Goal: Book appointment/travel/reservation

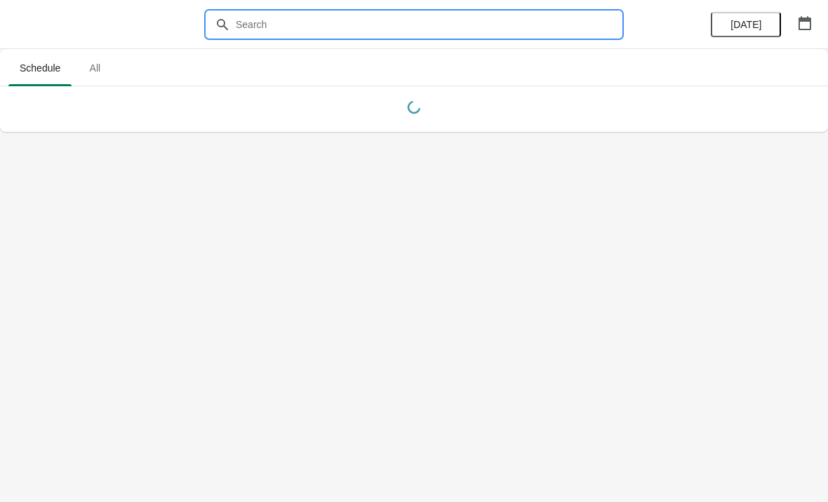
click at [325, 29] on input "text" at bounding box center [428, 24] width 386 height 25
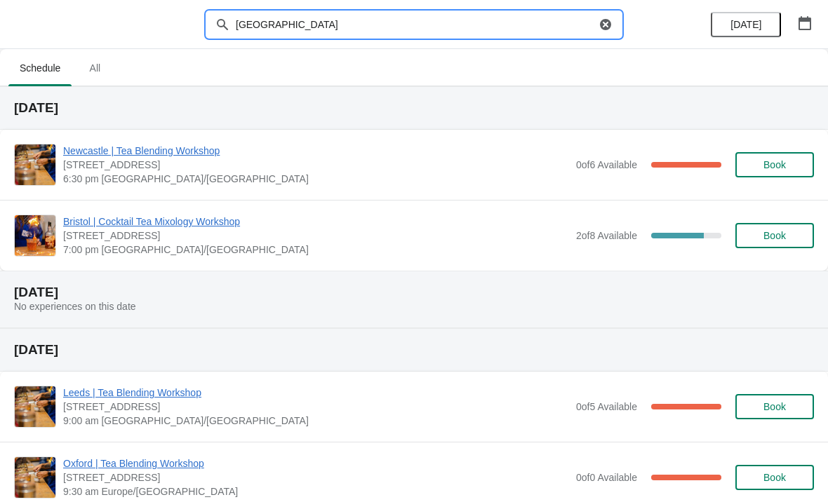
type input "[GEOGRAPHIC_DATA]"
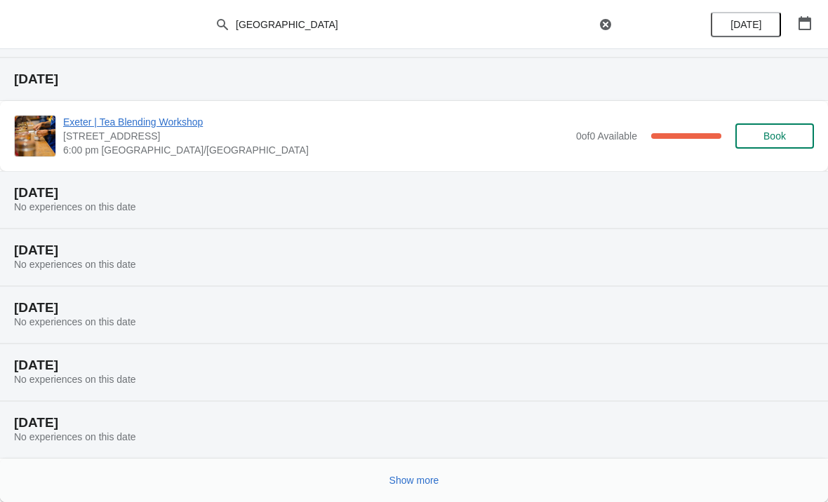
scroll to position [144, 0]
click at [420, 479] on span "Show more" at bounding box center [414, 480] width 50 height 11
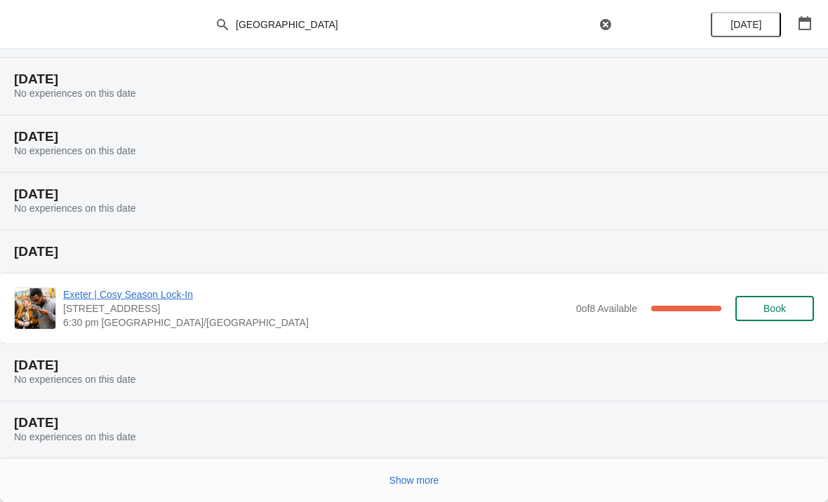
scroll to position [660, 0]
click at [413, 484] on span "Show more" at bounding box center [414, 480] width 50 height 11
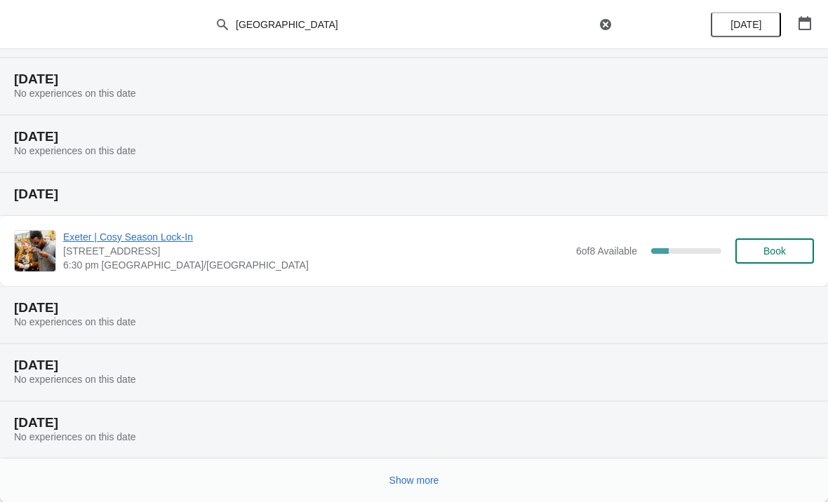
scroll to position [1233, 0]
click at [408, 481] on span "Show more" at bounding box center [414, 480] width 50 height 11
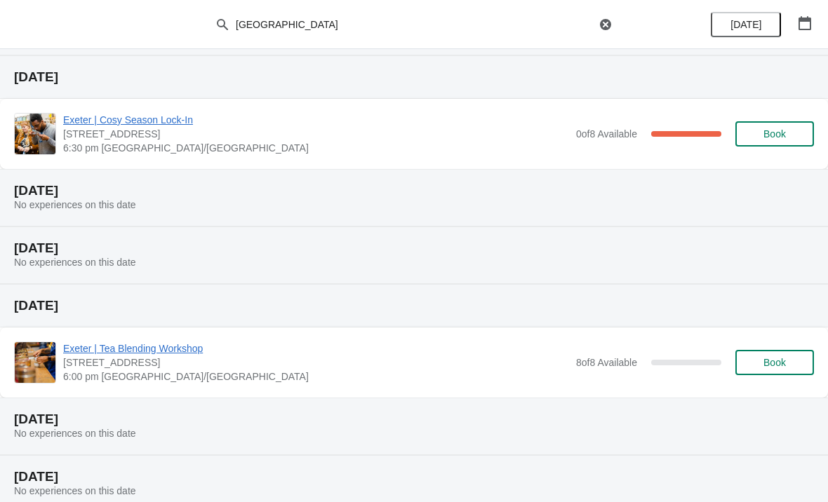
scroll to position [833, 0]
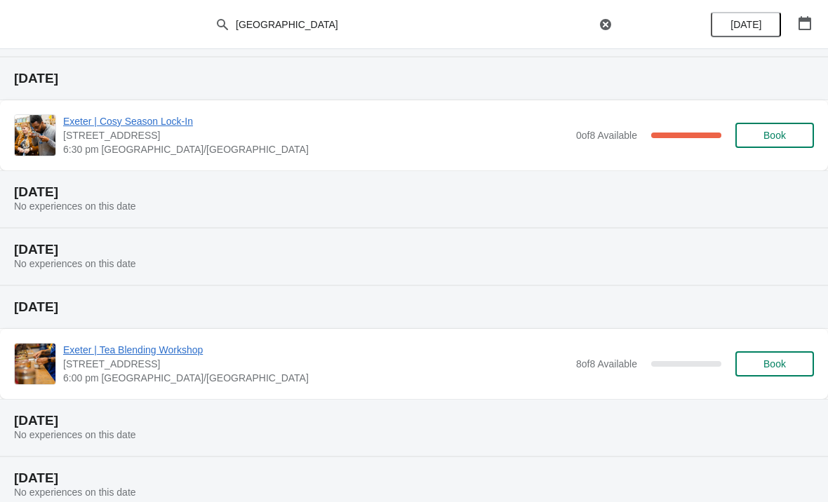
click at [187, 347] on span "Exeter | Tea Blending Workshop" at bounding box center [316, 350] width 506 height 14
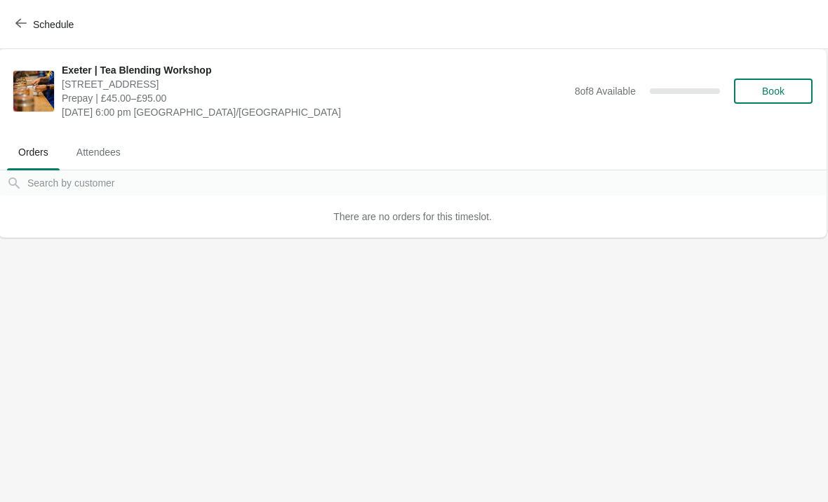
scroll to position [0, 1]
click at [26, 17] on button "Schedule" at bounding box center [46, 24] width 78 height 25
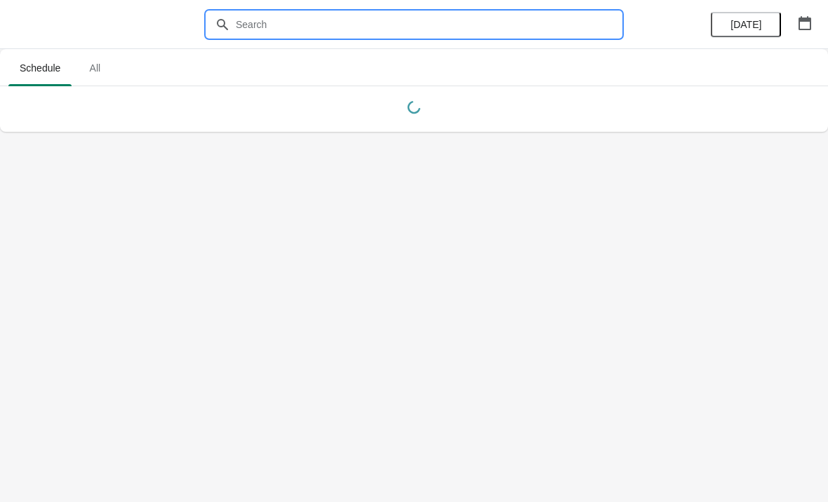
click at [391, 35] on input "text" at bounding box center [428, 24] width 386 height 25
type input "[GEOGRAPHIC_DATA]"
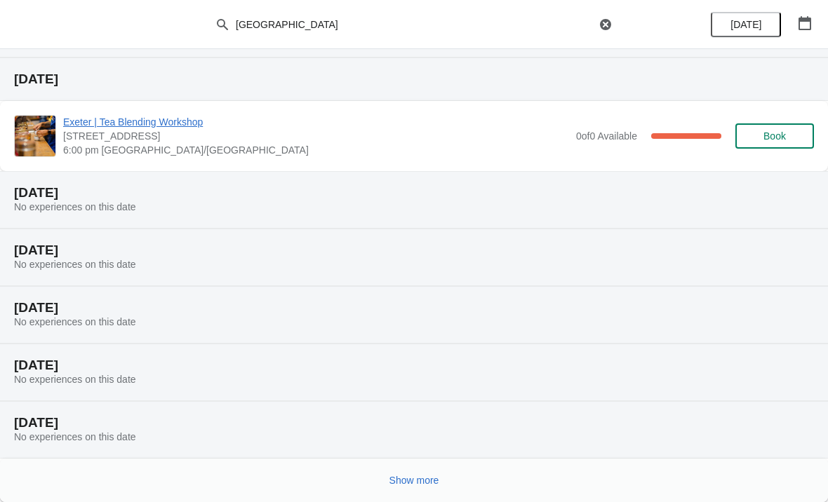
scroll to position [144, 0]
click at [419, 483] on span "Show more" at bounding box center [414, 480] width 50 height 11
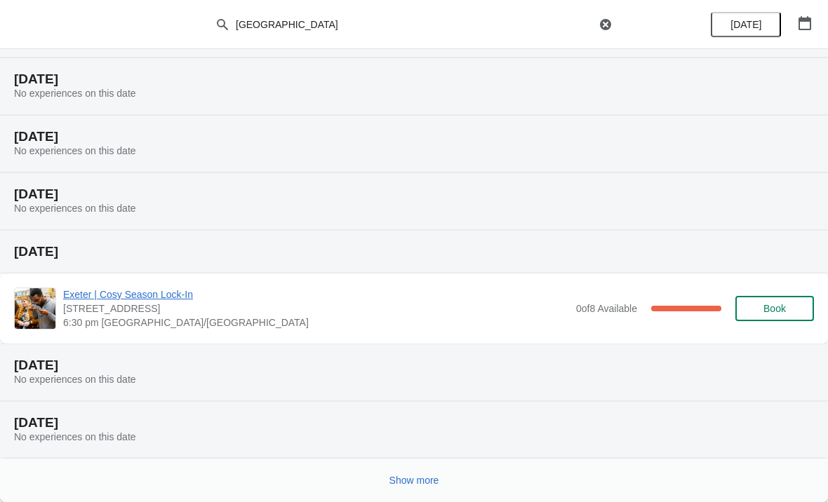
scroll to position [660, 0]
click at [420, 486] on span "Show more" at bounding box center [414, 480] width 50 height 11
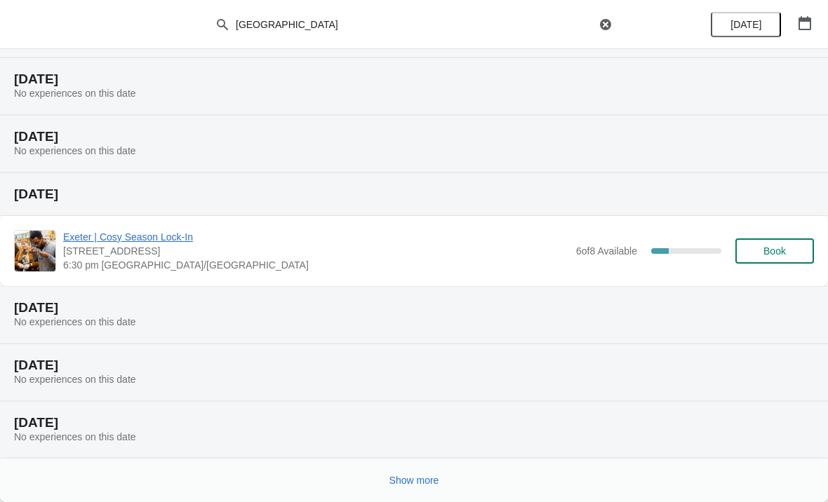
scroll to position [1233, 0]
click at [417, 479] on span "Show more" at bounding box center [414, 480] width 50 height 11
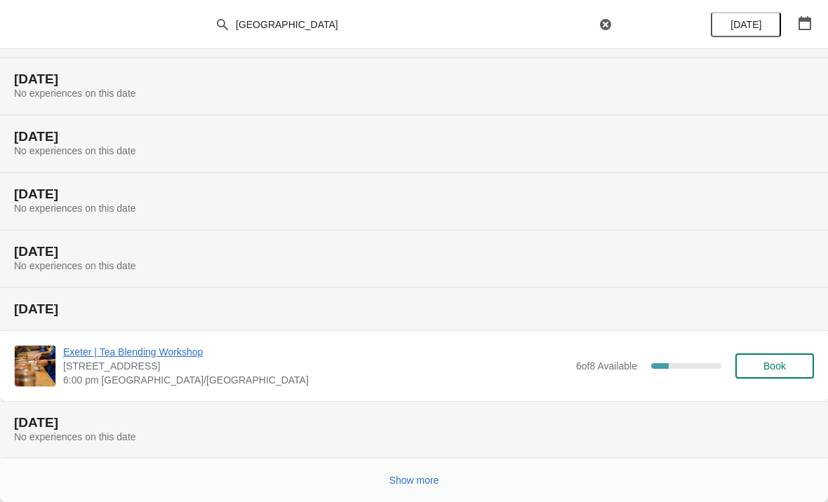
scroll to position [1749, 0]
click at [159, 359] on span "Exeter | Tea Blending Workshop" at bounding box center [316, 352] width 506 height 14
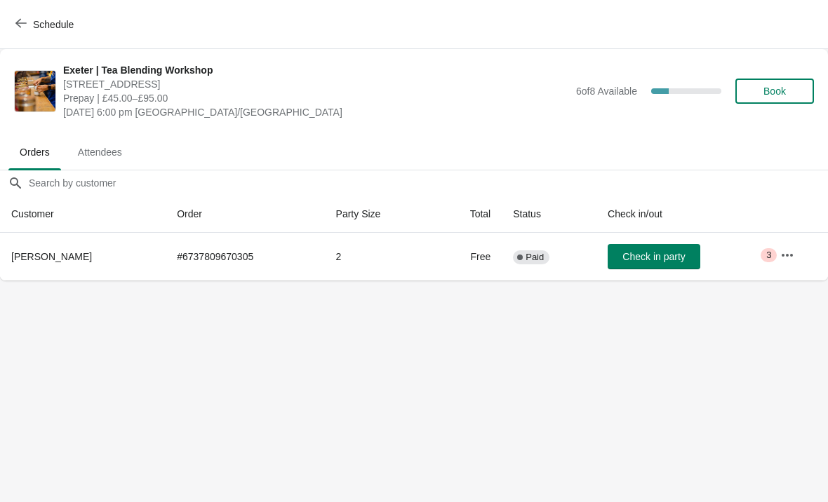
click at [779, 254] on button "button" at bounding box center [787, 255] width 25 height 25
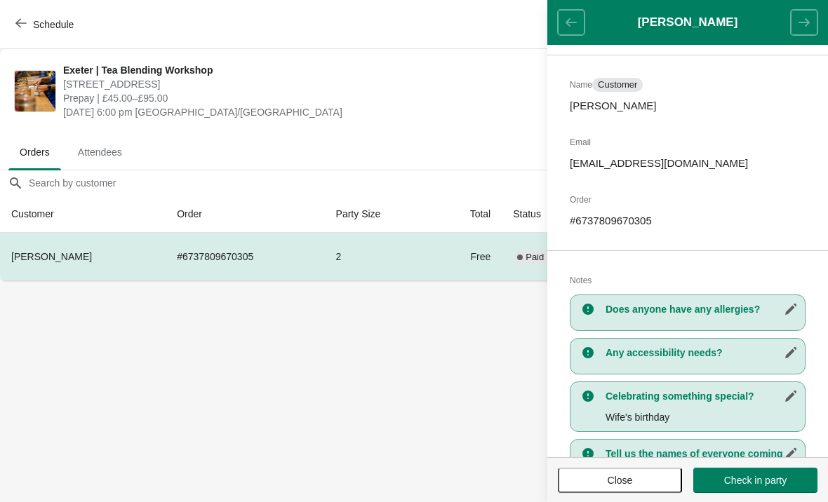
scroll to position [88, 0]
